Goal: Task Accomplishment & Management: Complete application form

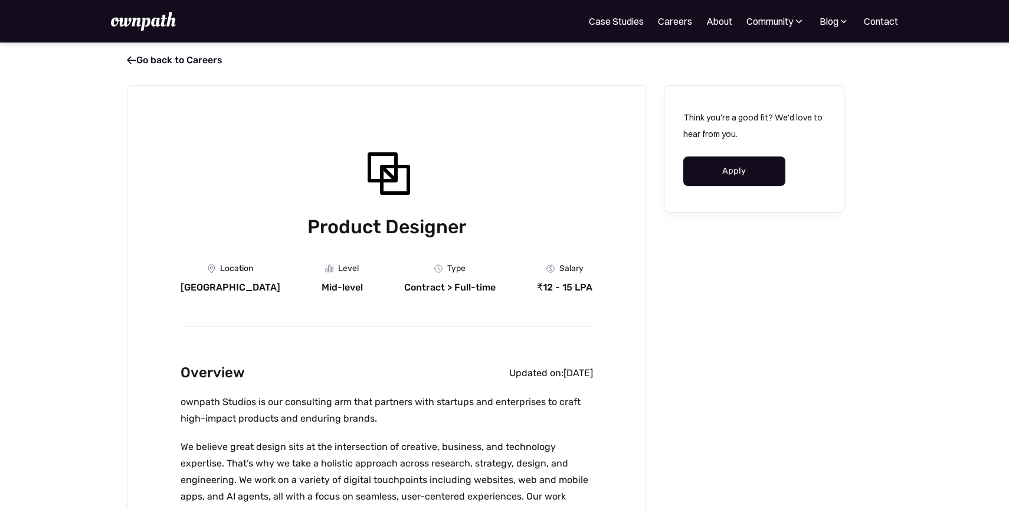
click at [707, 176] on link "Apply" at bounding box center [735, 171] width 102 height 30
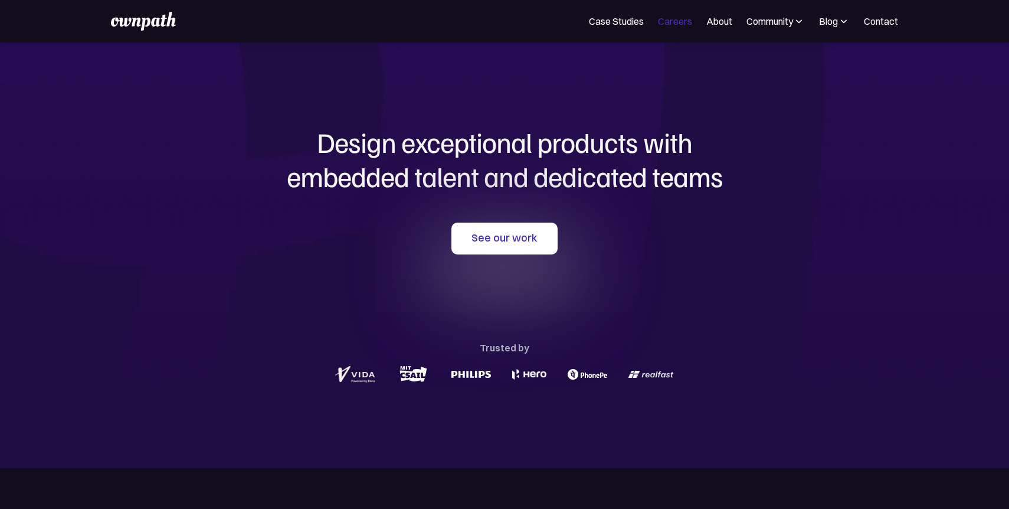
click at [662, 17] on link "Careers" at bounding box center [675, 21] width 34 height 14
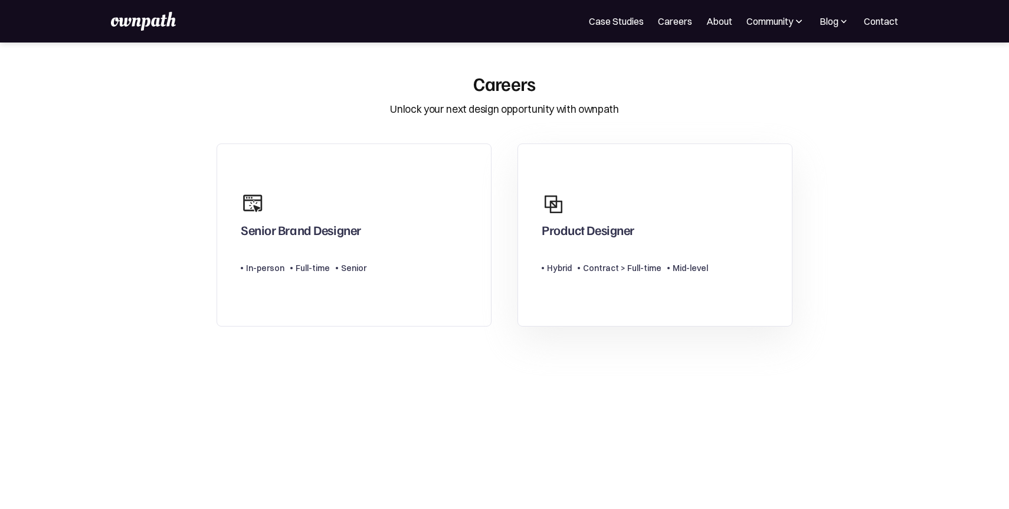
click at [658, 286] on link "Product Designer Type Level Hybrid Contract > Full-time Mid-level" at bounding box center [655, 235] width 275 height 184
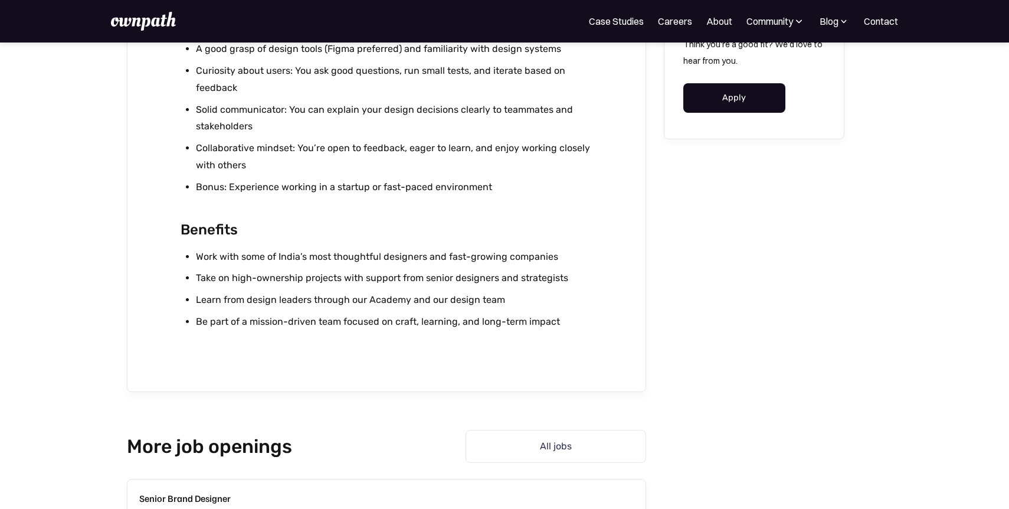
scroll to position [1222, 0]
click at [731, 102] on link "Apply" at bounding box center [735, 98] width 102 height 30
